Goal: Communication & Community: Answer question/provide support

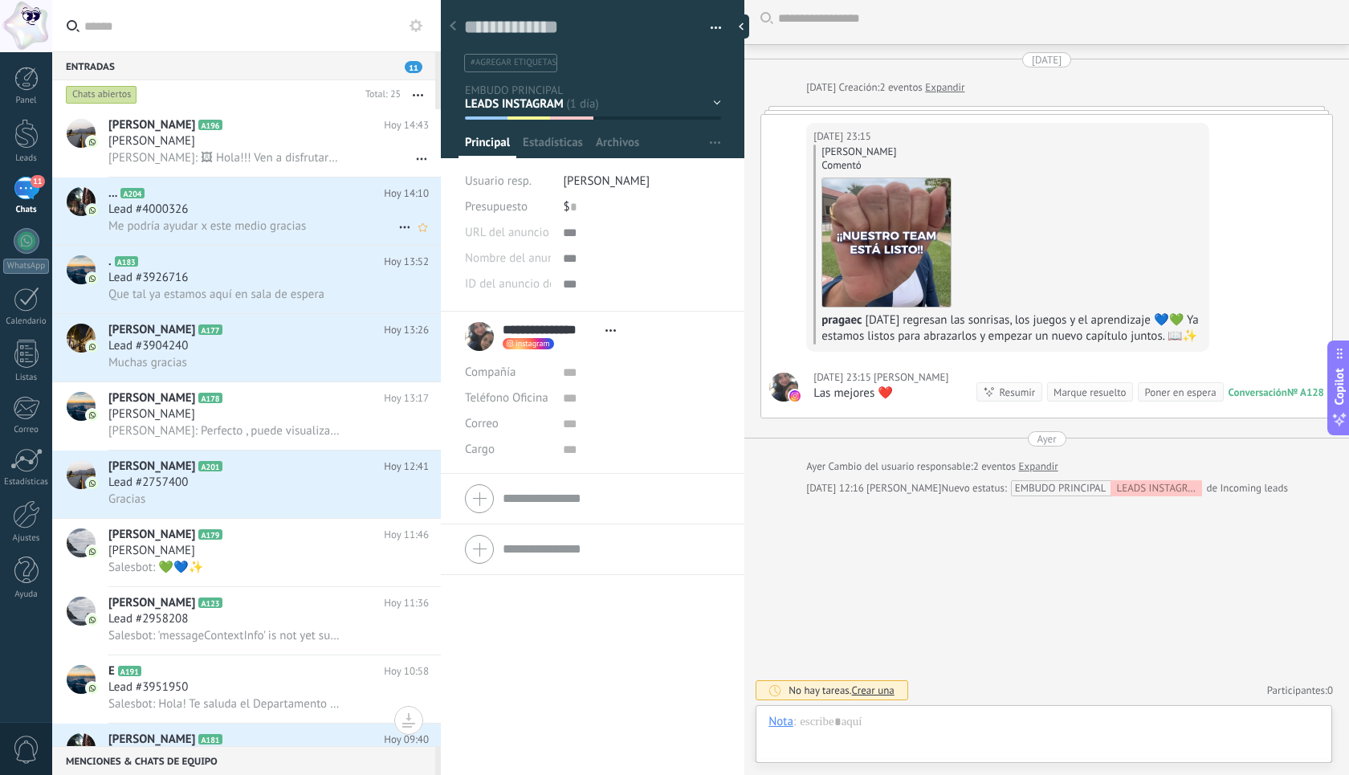
click at [239, 227] on span "Me podría ayudar x este medio gracias" at bounding box center [207, 225] width 198 height 15
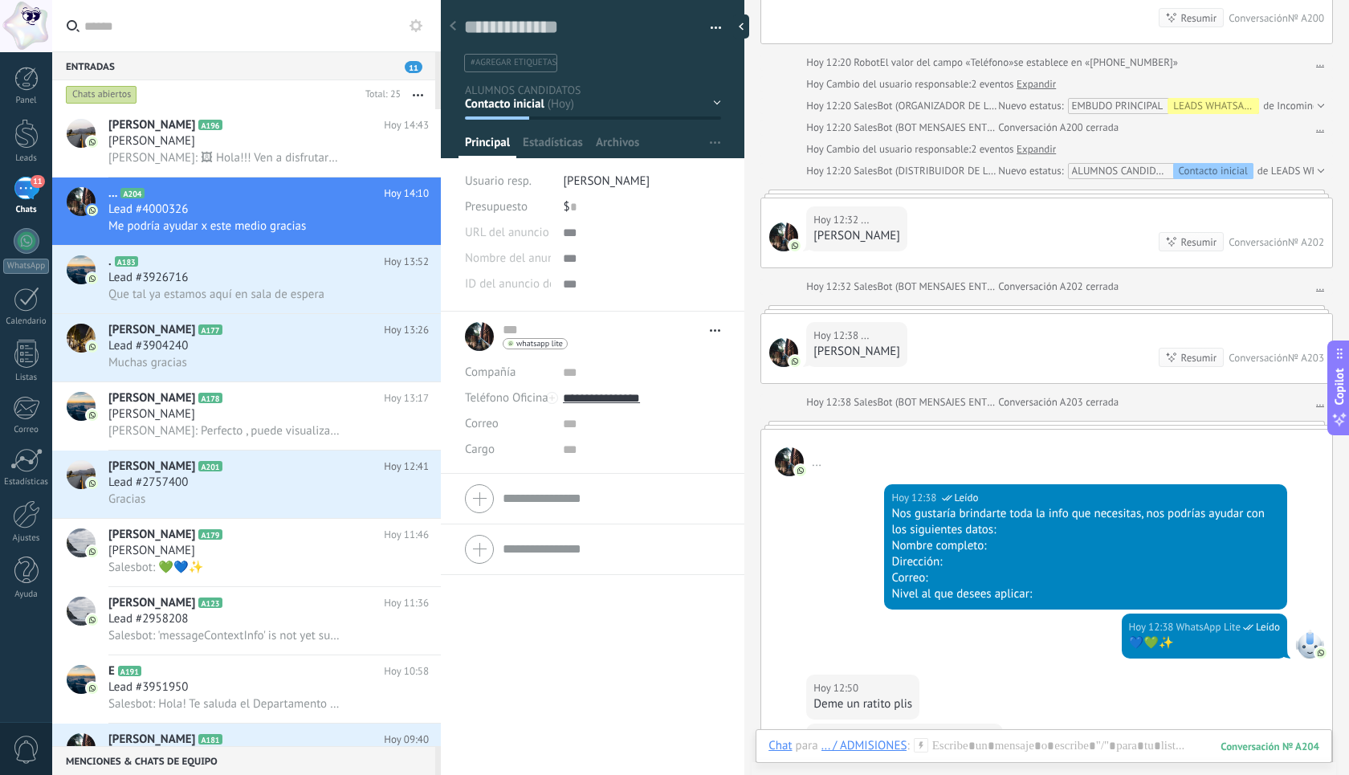
scroll to position [200, 0]
click at [1016, 316] on div "[DATE] 12:38 ... [PERSON_NAME] Resumir Resumir Conversación № A203" at bounding box center [1046, 347] width 571 height 69
click at [1317, 289] on link "..." at bounding box center [1321, 286] width 8 height 16
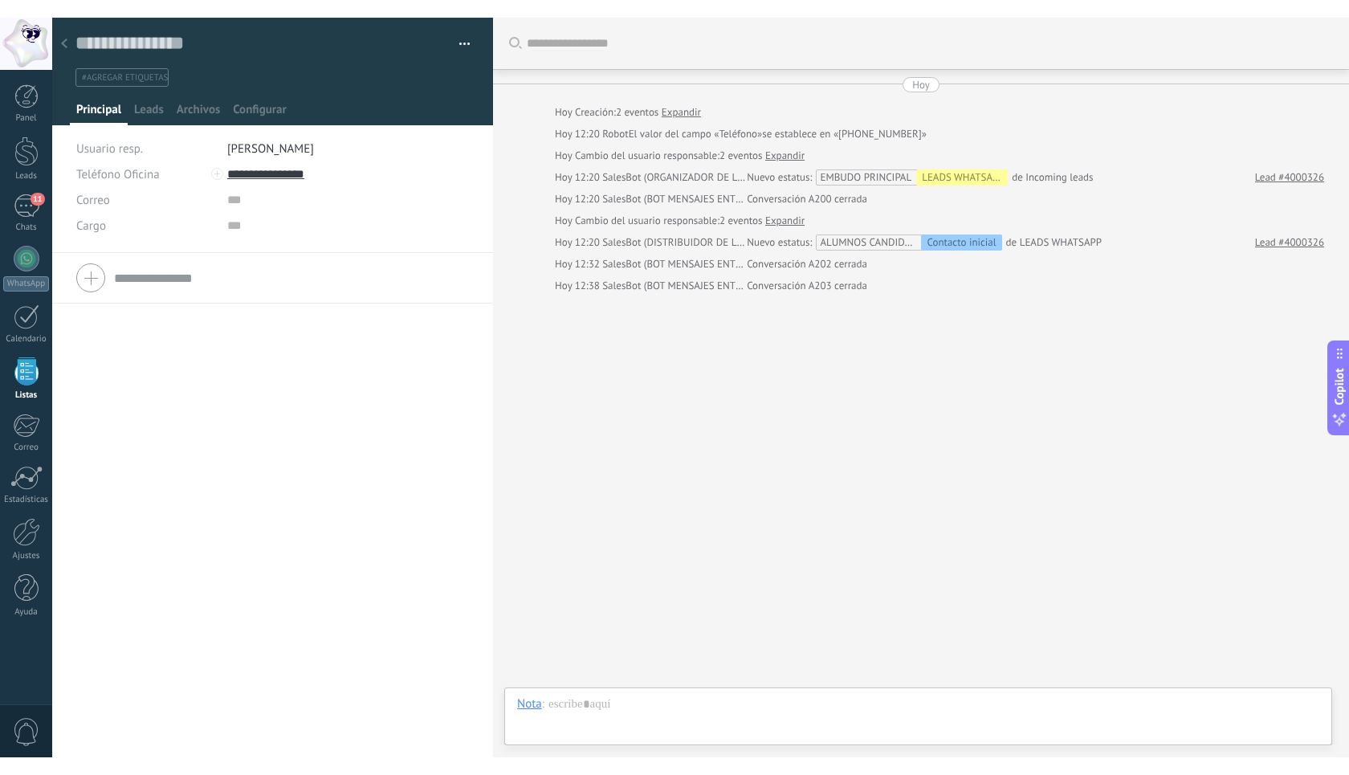
scroll to position [15, 0]
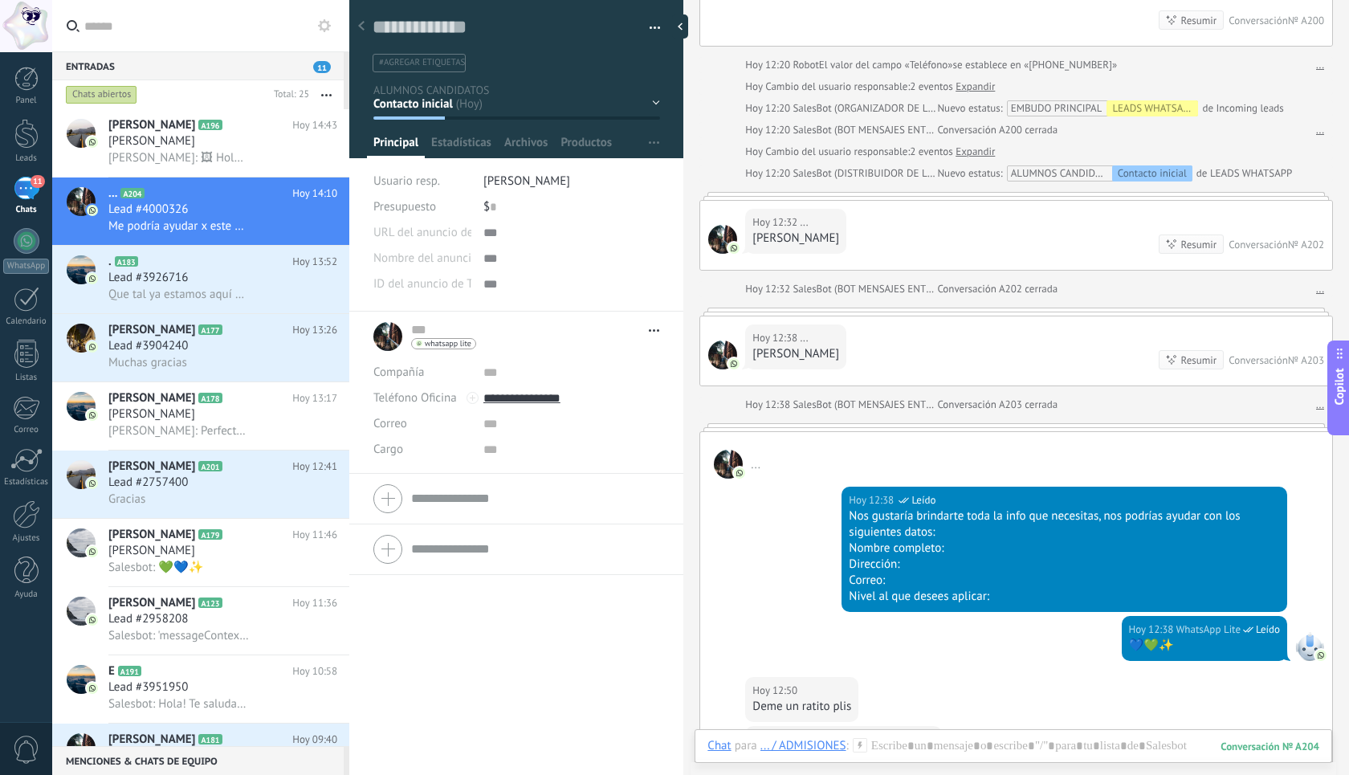
scroll to position [183, 0]
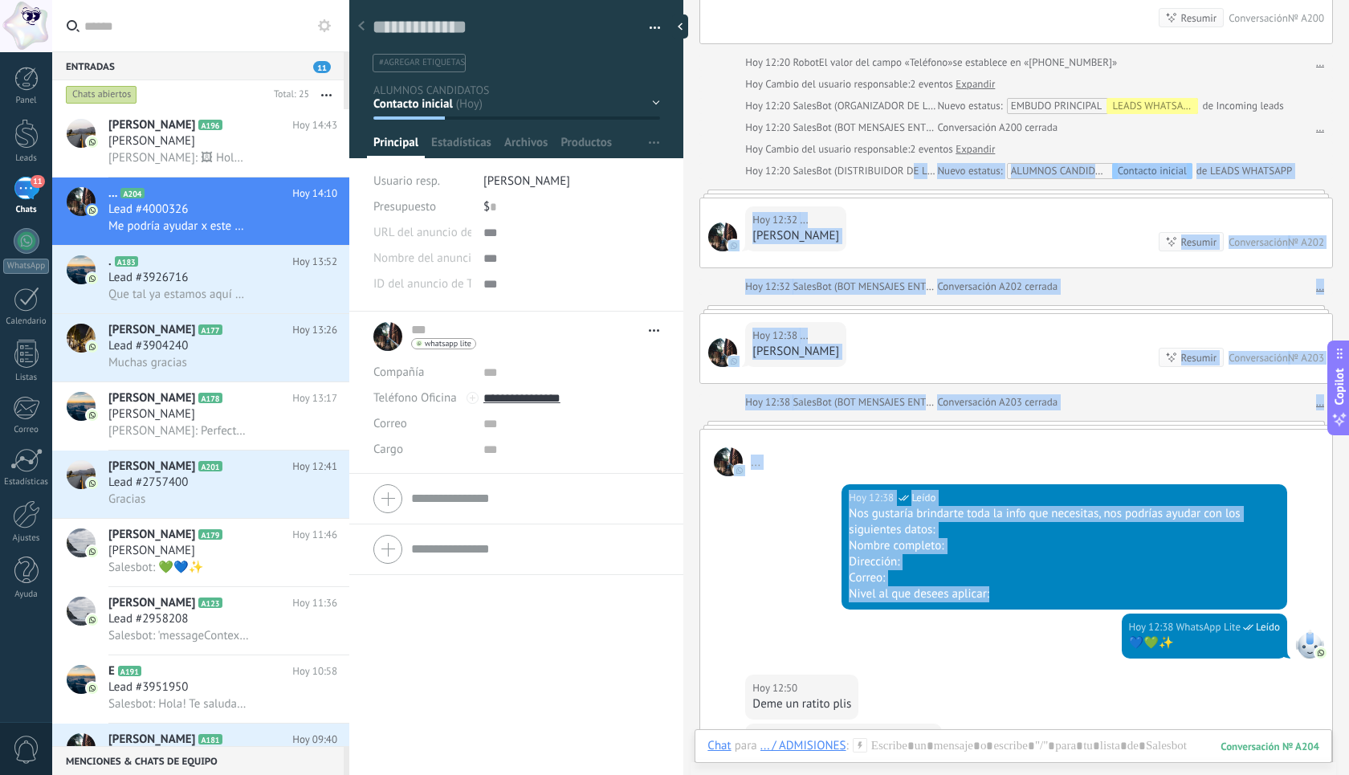
drag, startPoint x: 917, startPoint y: 174, endPoint x: 1283, endPoint y: 613, distance: 572.0
click at [1283, 613] on div "[DATE] [DATE] Creación: 2 eventos Expandir [DATE] 12:20 ... ¡Hola! Podrías darm…" at bounding box center [1017, 403] width 634 height 1055
click at [1305, 531] on div "[DATE] 12:38 WhatsApp Lite Leído Nos gustaría brindarte toda la info que necesi…" at bounding box center [1016, 544] width 632 height 137
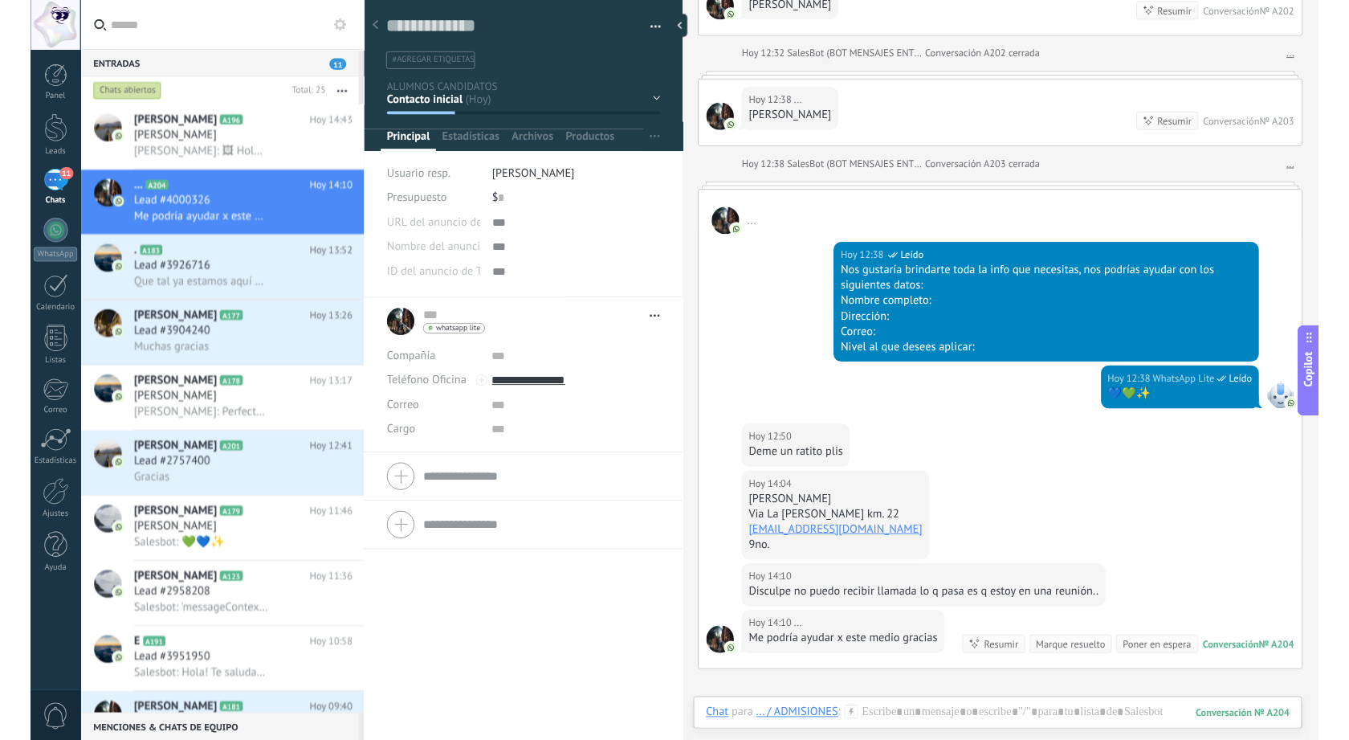
scroll to position [415, 0]
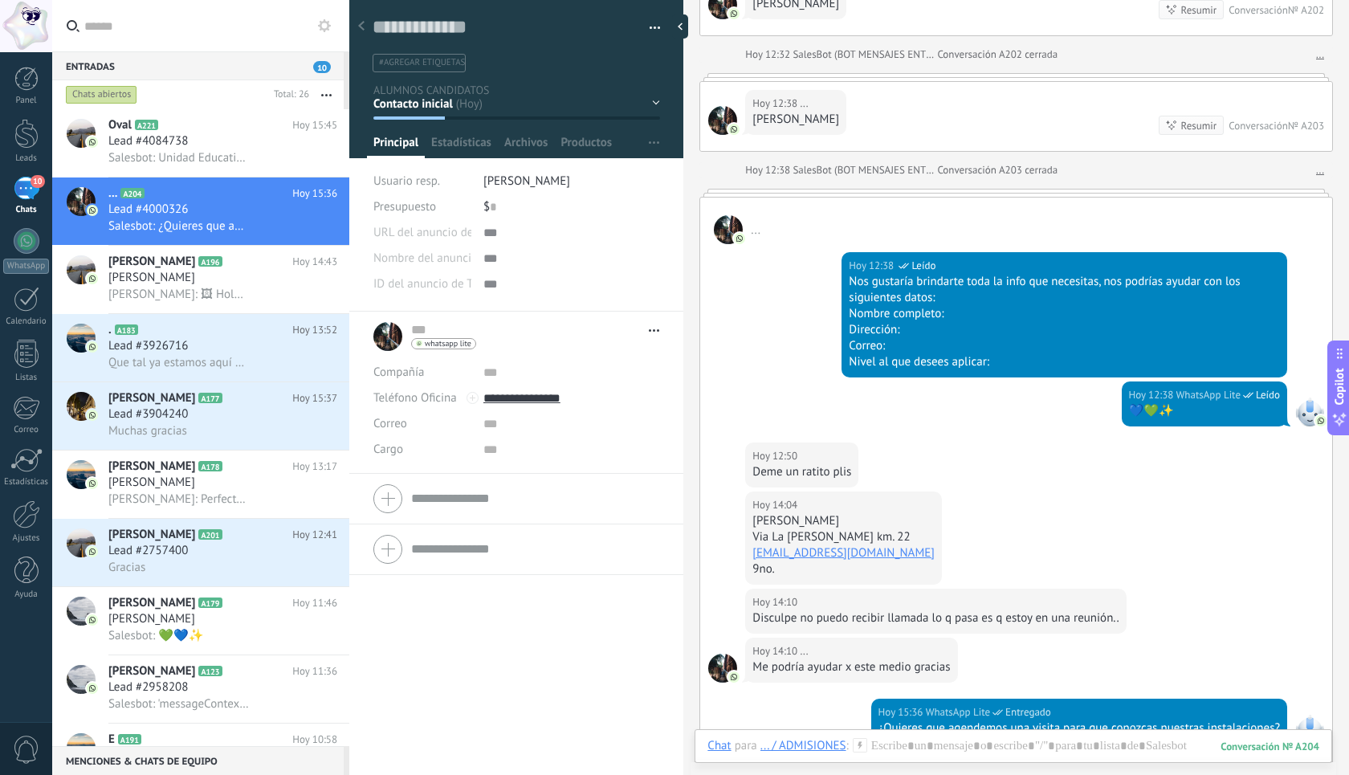
type textarea "**********"
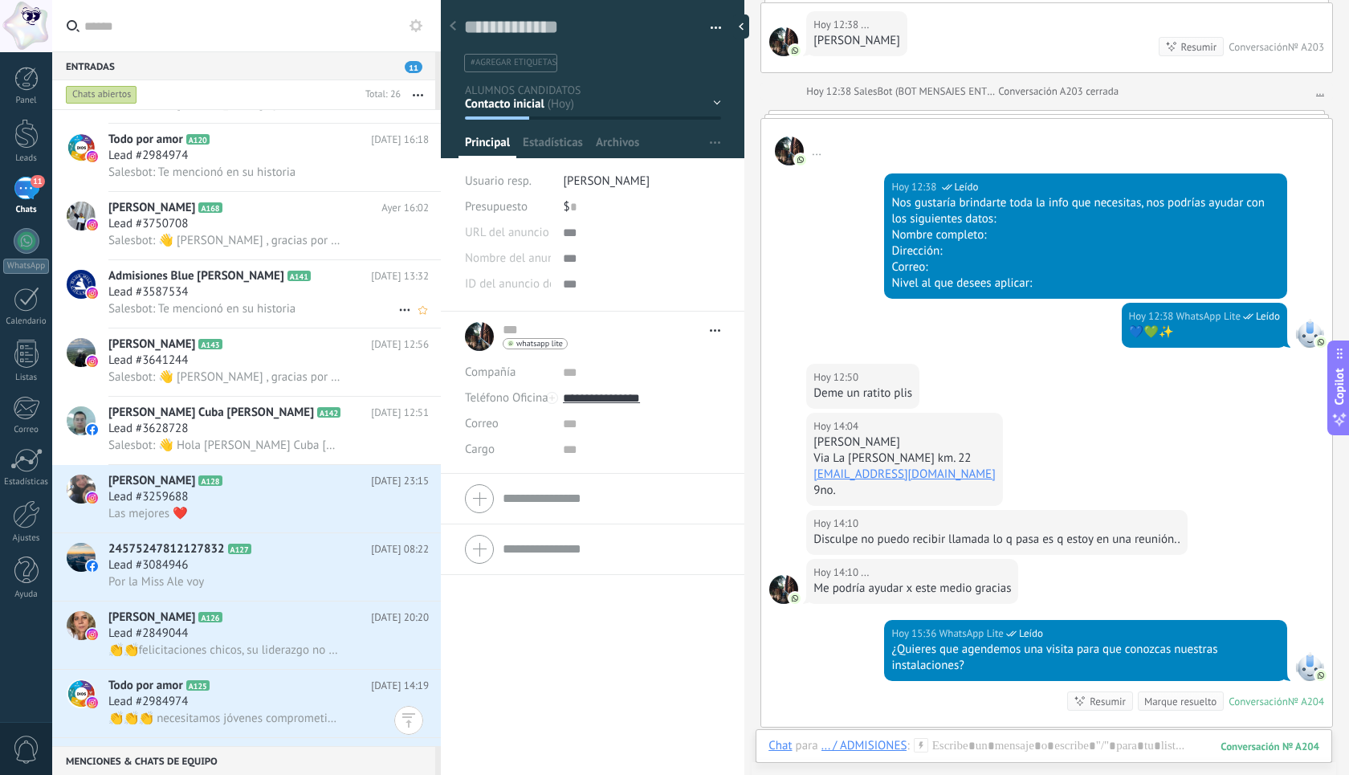
scroll to position [0, 0]
